Goal: Information Seeking & Learning: Find contact information

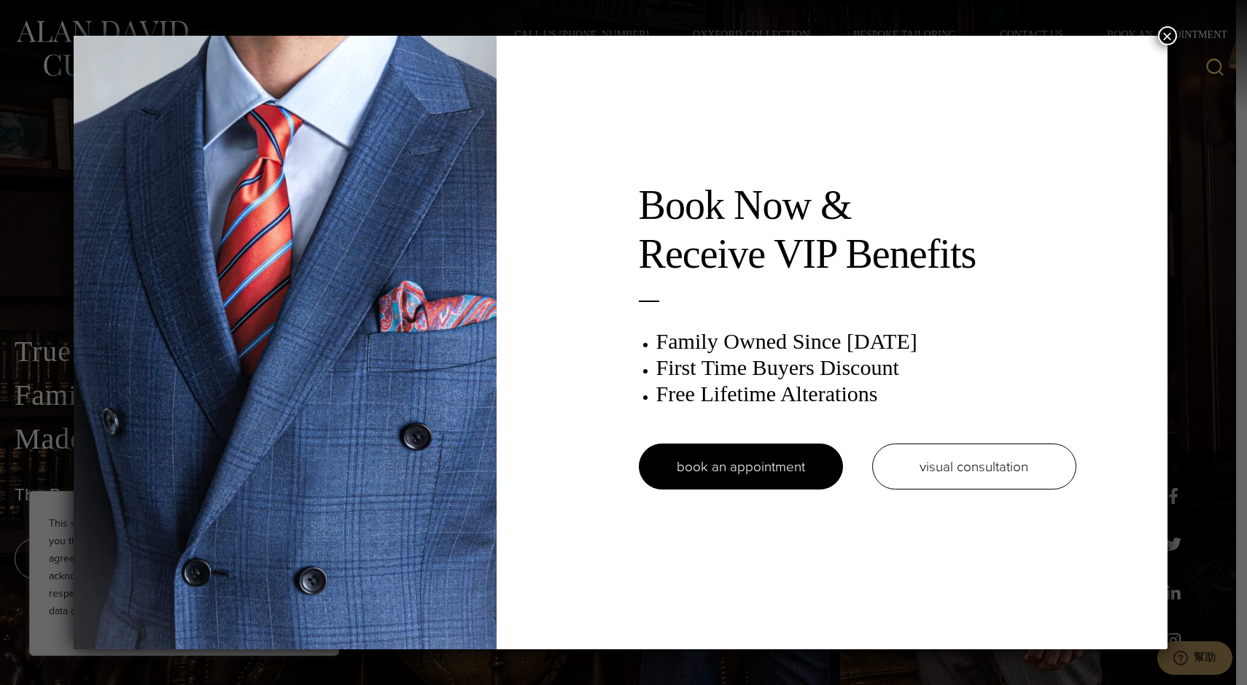
click at [1169, 40] on button "×" at bounding box center [1167, 35] width 19 height 19
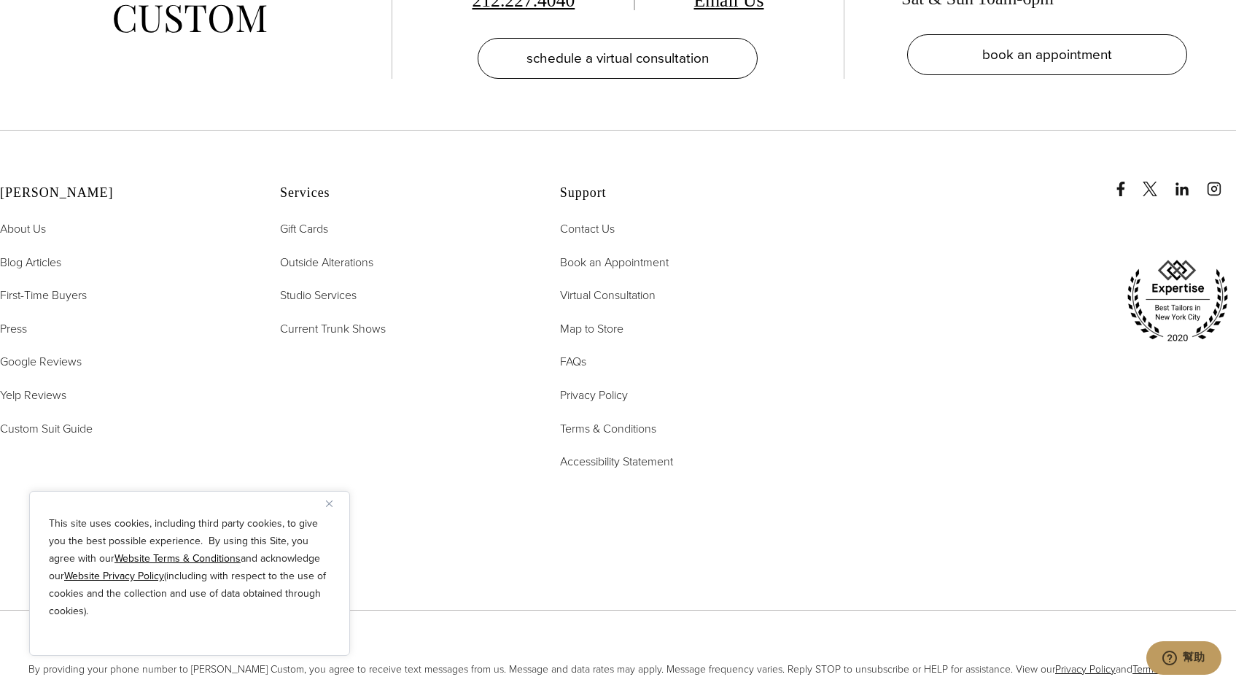
scroll to position [7583, 0]
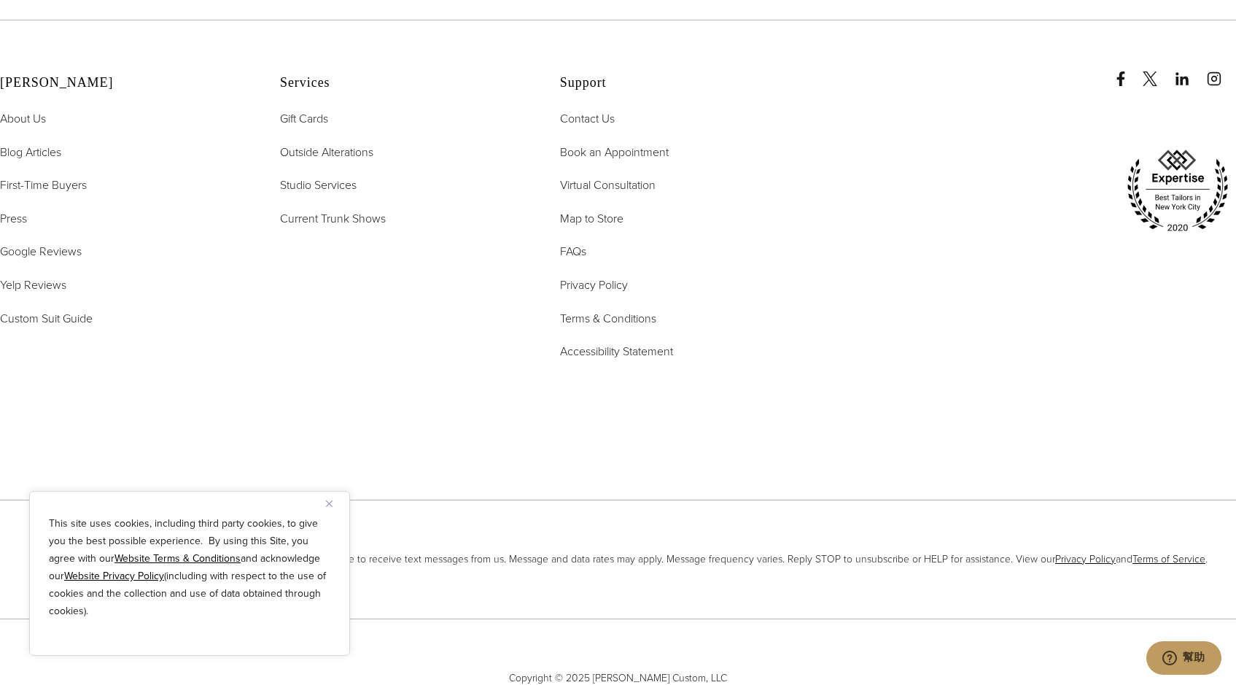
click at [340, 502] on button "Close" at bounding box center [335, 504] width 18 height 18
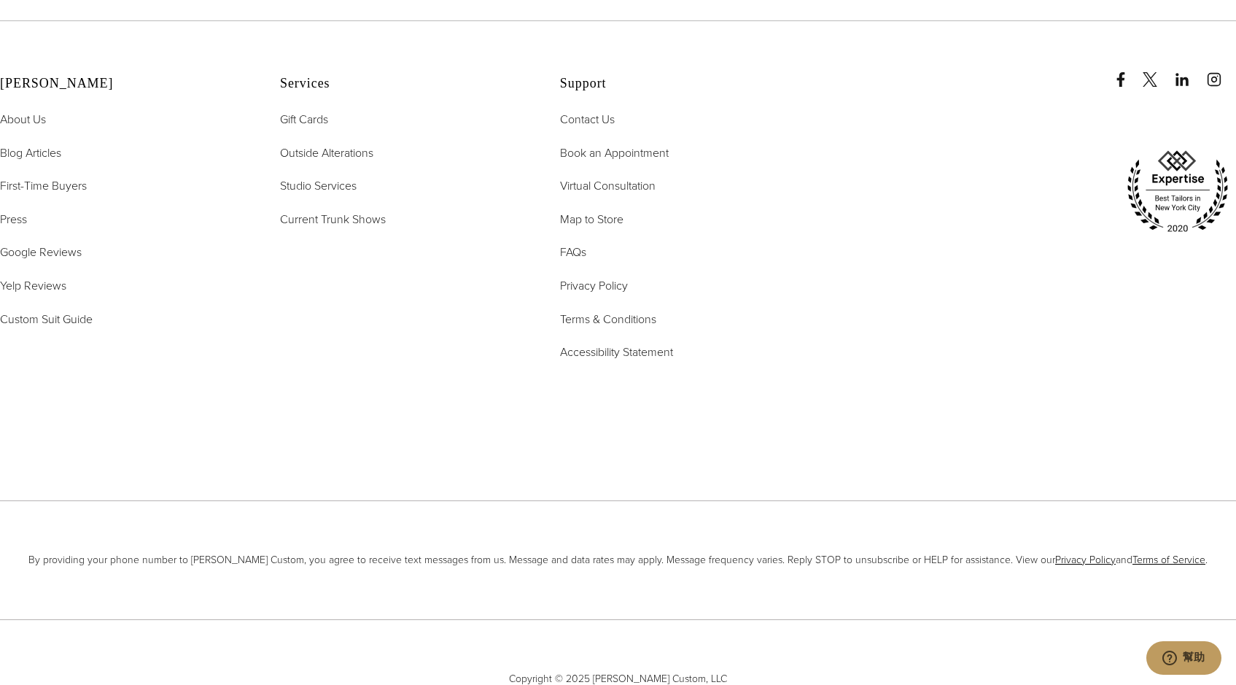
scroll to position [7437, 0]
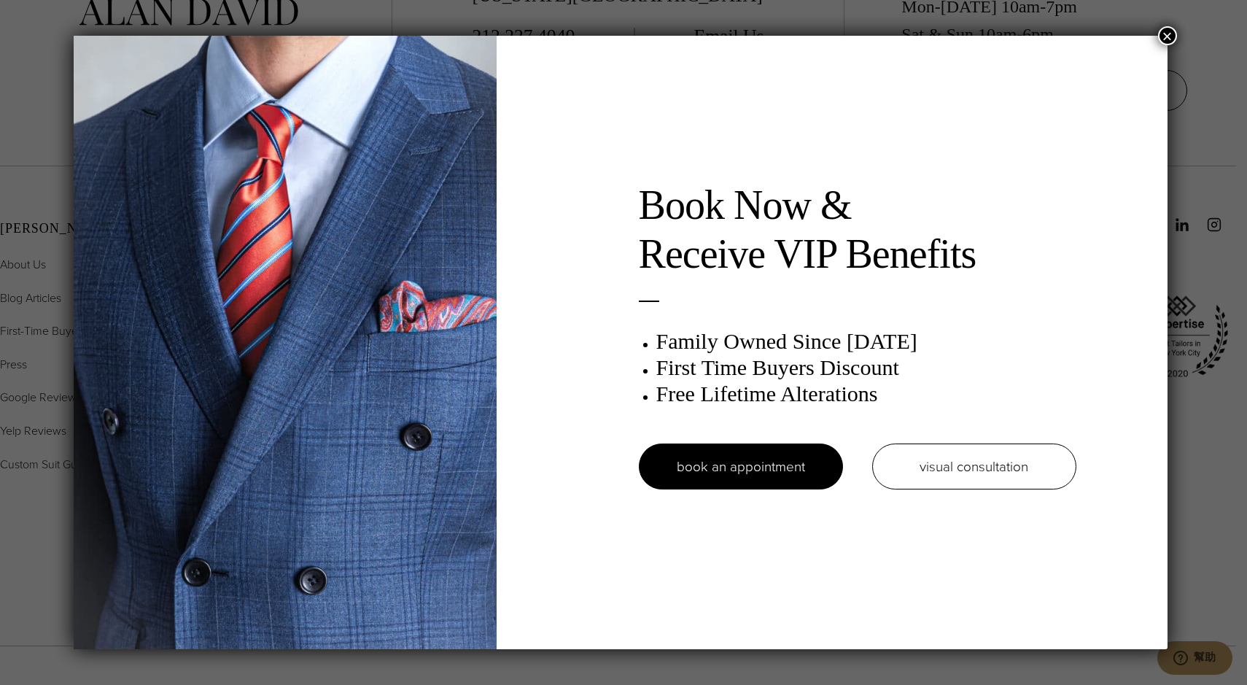
click at [1174, 33] on button "×" at bounding box center [1167, 35] width 19 height 19
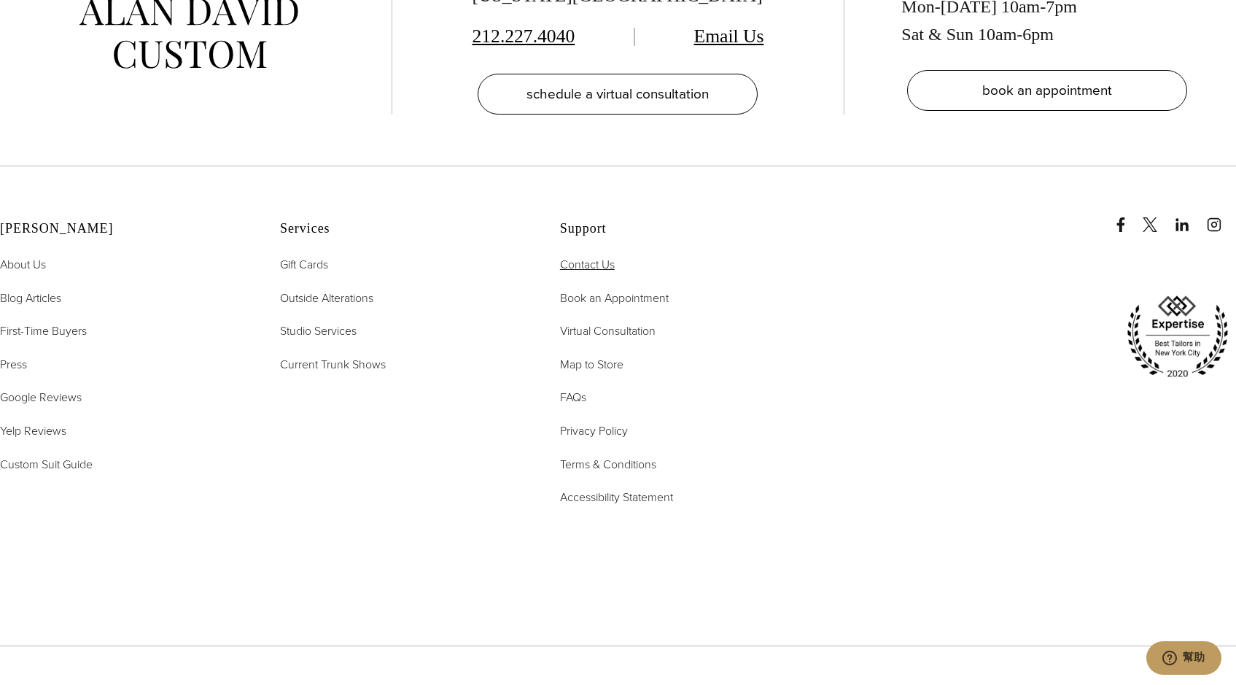
click at [595, 256] on span "Contact Us" at bounding box center [587, 264] width 55 height 17
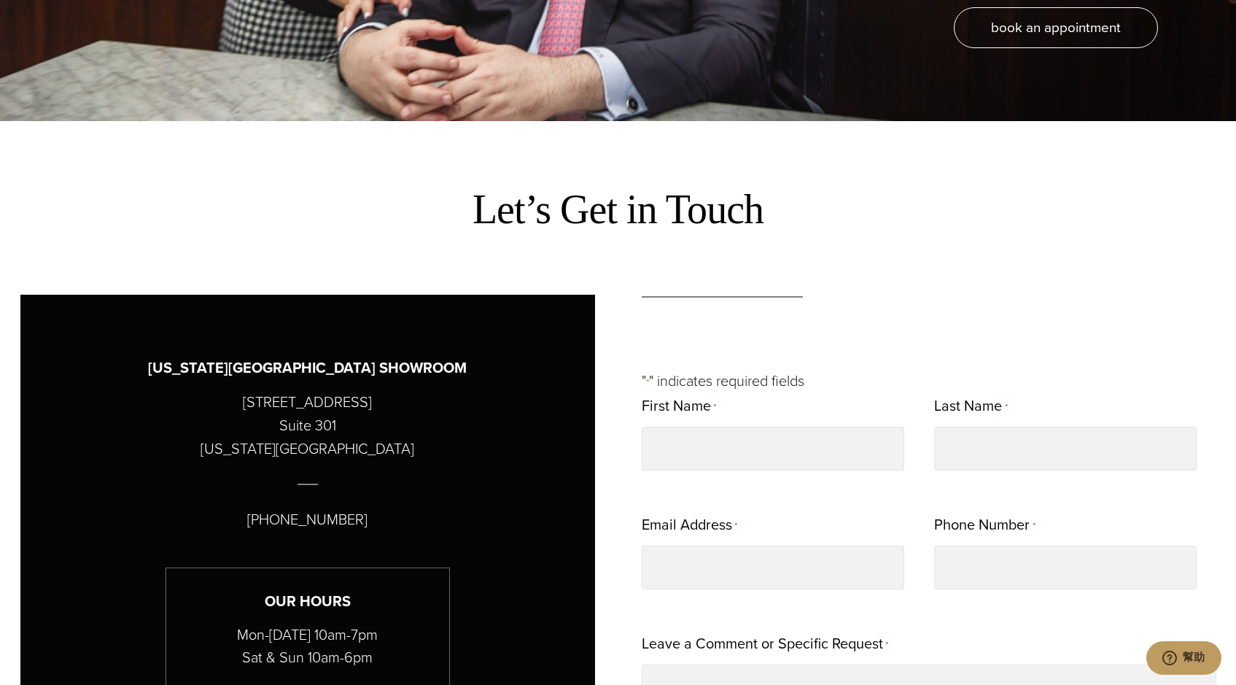
scroll to position [584, 0]
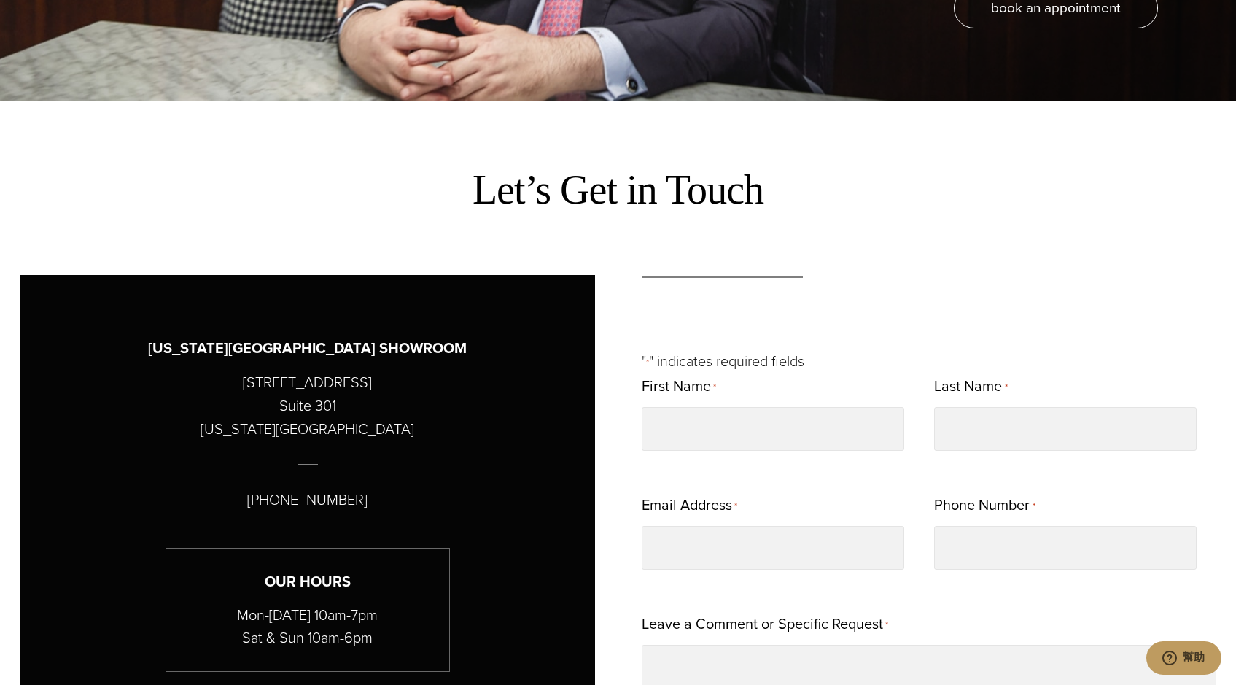
click at [435, 382] on div "[US_STATE][GEOGRAPHIC_DATA] SHOWROOM [STREET_ADDRESS][US_STATE] [PHONE_NUMBER] …" at bounding box center [307, 693] width 575 height 836
drag, startPoint x: 373, startPoint y: 384, endPoint x: 230, endPoint y: 387, distance: 143.7
click at [230, 387] on div "[US_STATE][GEOGRAPHIC_DATA] SHOWROOM [STREET_ADDRESS][US_STATE] [PHONE_NUMBER] …" at bounding box center [307, 693] width 575 height 836
copy p "[STREET_ADDRESS]"
click at [492, 393] on div "[US_STATE][GEOGRAPHIC_DATA] SHOWROOM [STREET_ADDRESS][US_STATE] [PHONE_NUMBER] …" at bounding box center [307, 693] width 575 height 836
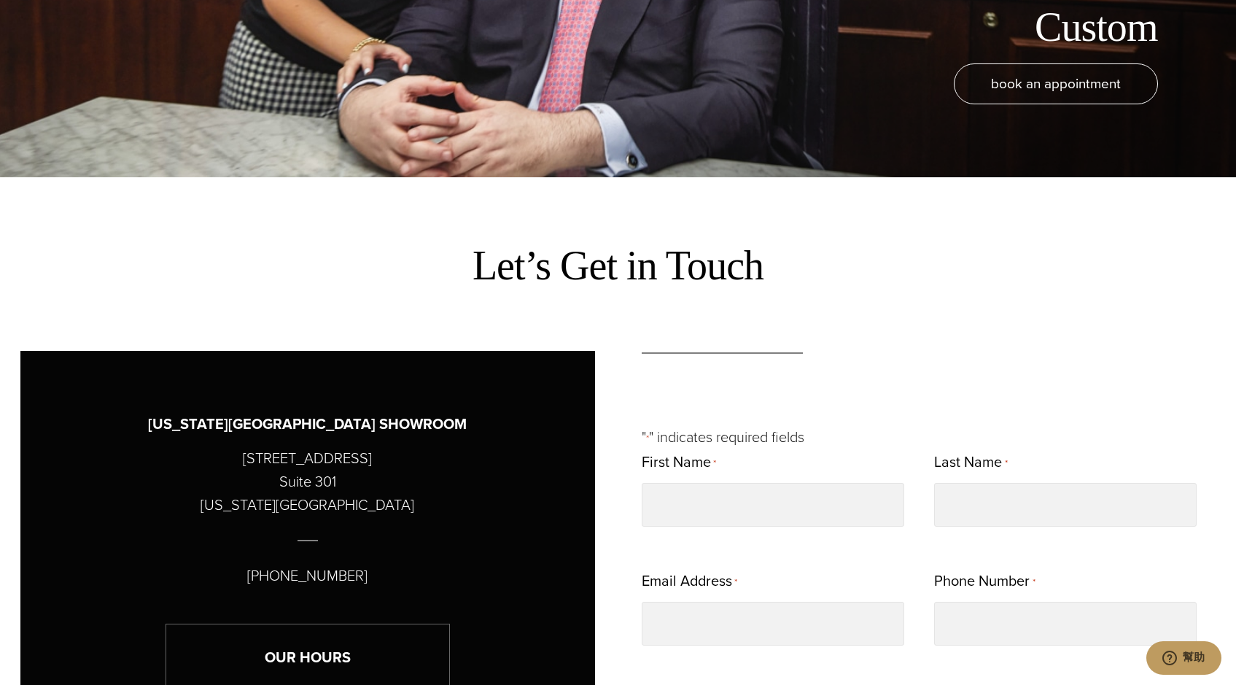
scroll to position [511, 0]
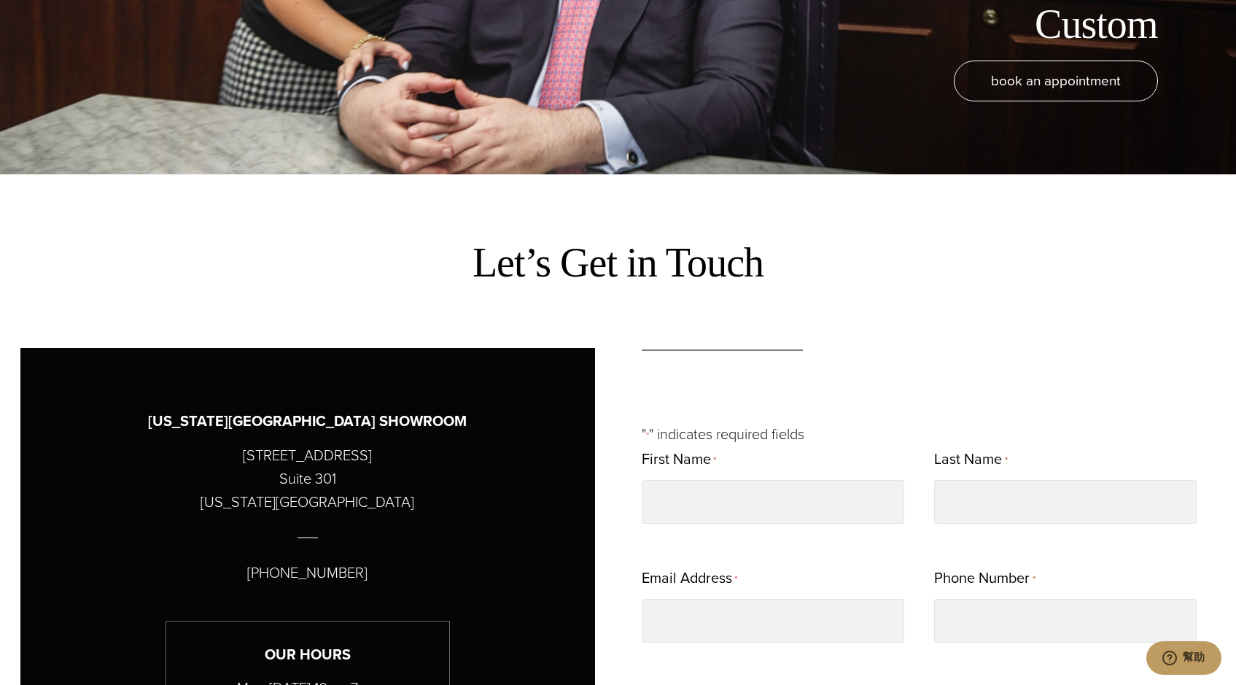
click at [338, 464] on p "[STREET_ADDRESS][US_STATE]" at bounding box center [308, 479] width 214 height 70
copy p "[STREET_ADDRESS]"
drag, startPoint x: 246, startPoint y: 478, endPoint x: 282, endPoint y: 484, distance: 36.3
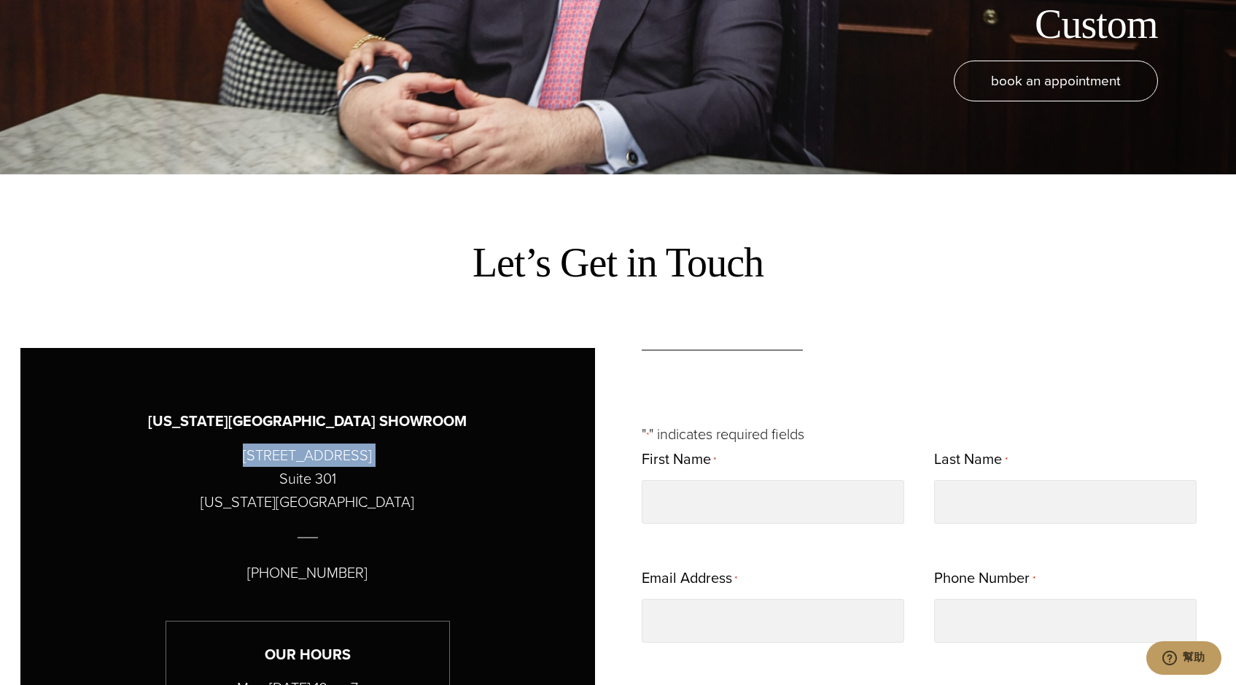
click at [246, 478] on p "[STREET_ADDRESS][US_STATE]" at bounding box center [308, 479] width 214 height 70
click at [326, 479] on p "[STREET_ADDRESS][US_STATE]" at bounding box center [308, 479] width 214 height 70
copy p "Suite 301"
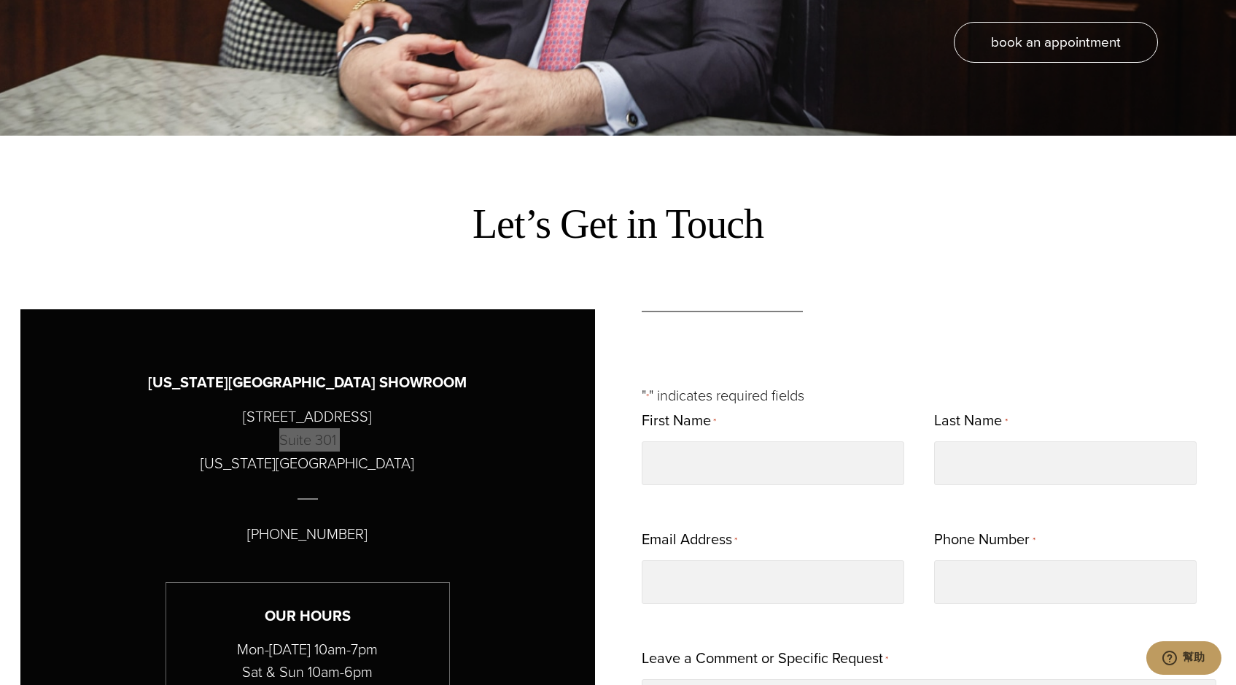
scroll to position [584, 0]
